Goal: Book appointment/travel/reservation

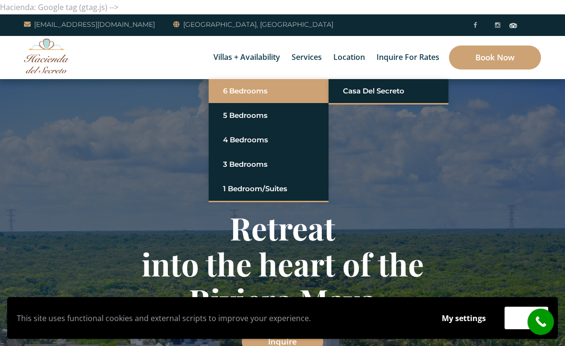
click at [251, 93] on link "6 Bedrooms" at bounding box center [268, 90] width 91 height 17
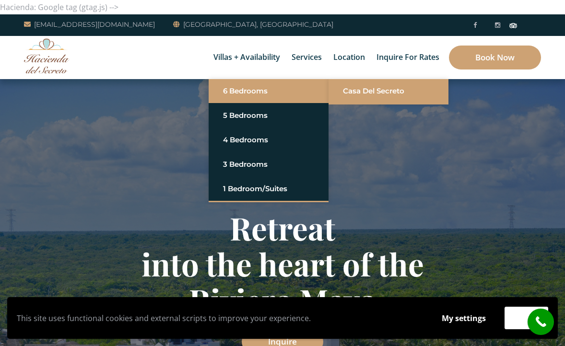
click at [356, 92] on link "Casa del Secreto" at bounding box center [388, 90] width 91 height 17
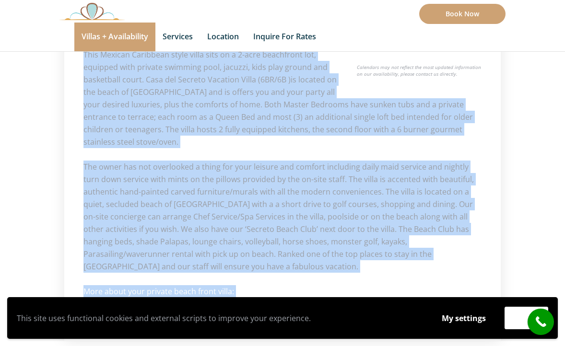
scroll to position [682, 0]
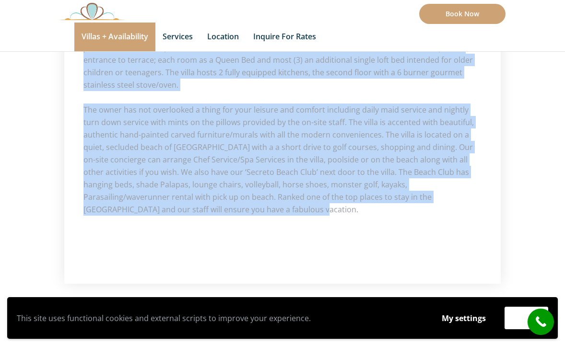
drag, startPoint x: 82, startPoint y: 76, endPoint x: 245, endPoint y: 199, distance: 204.0
click at [245, 199] on div "Check Availability Calendar Updated on 2025, [DATE] 05:31 am Available Unavaila…" at bounding box center [282, 47] width 436 height 474
copy div "Loremi dolorsita con adipis eli sed’d eiusm temporin ut Labo Etdolor’m aliquaen…"
